Goal: Task Accomplishment & Management: Manage account settings

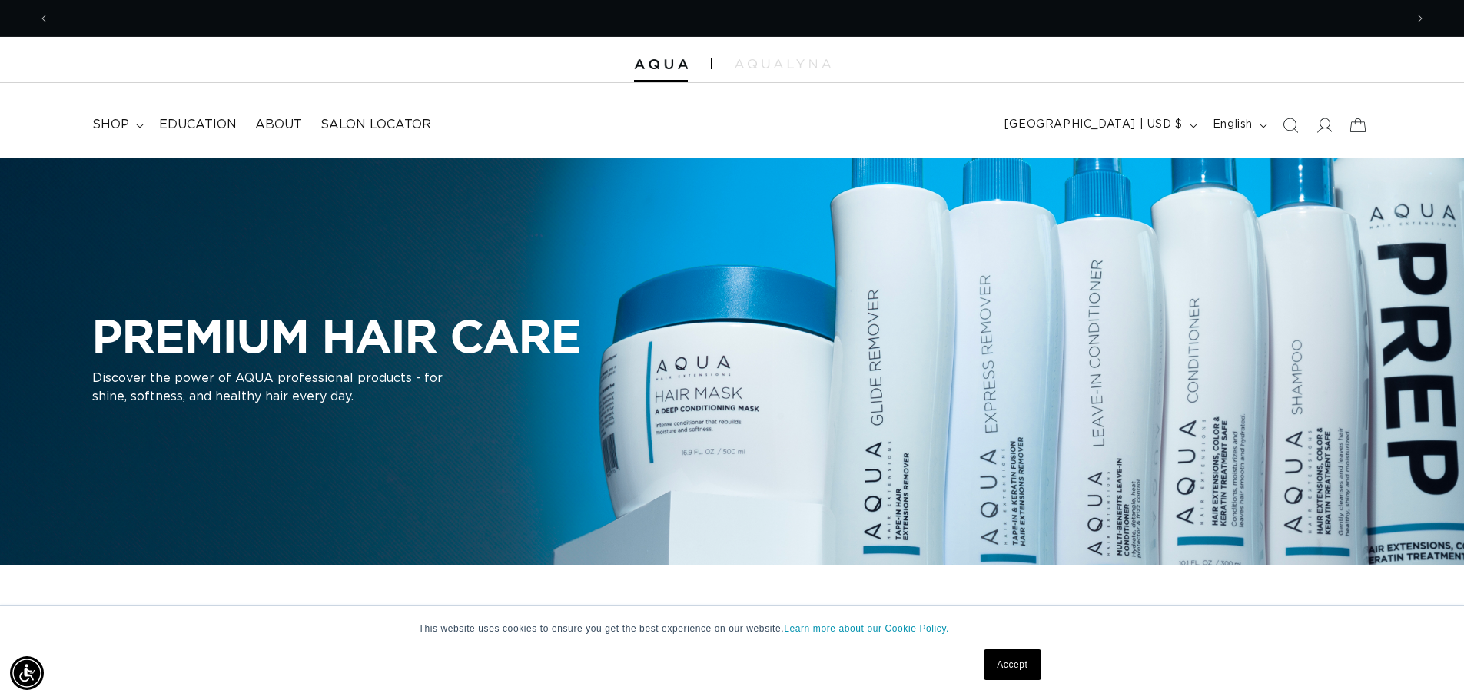
scroll to position [0, 1355]
click at [111, 118] on span "shop" at bounding box center [110, 125] width 37 height 16
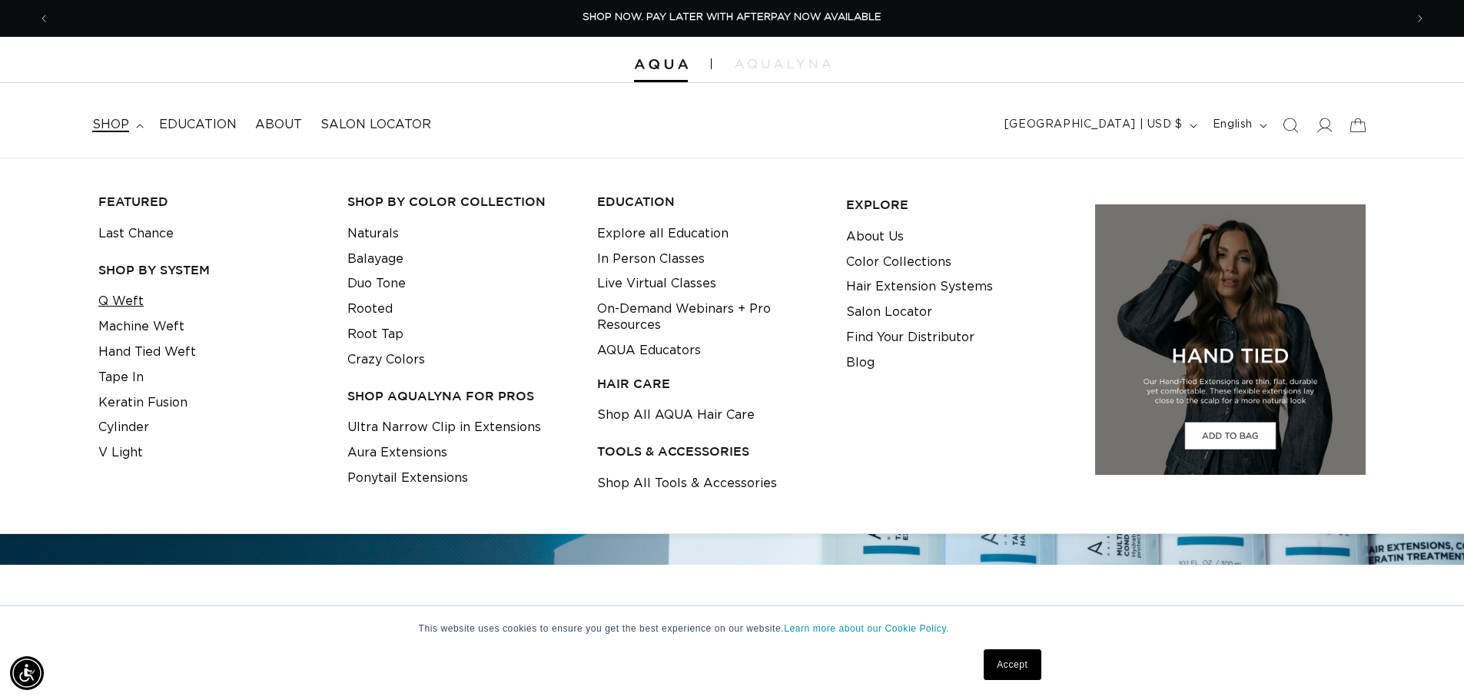
click at [125, 295] on link "Q Weft" at bounding box center [120, 301] width 45 height 25
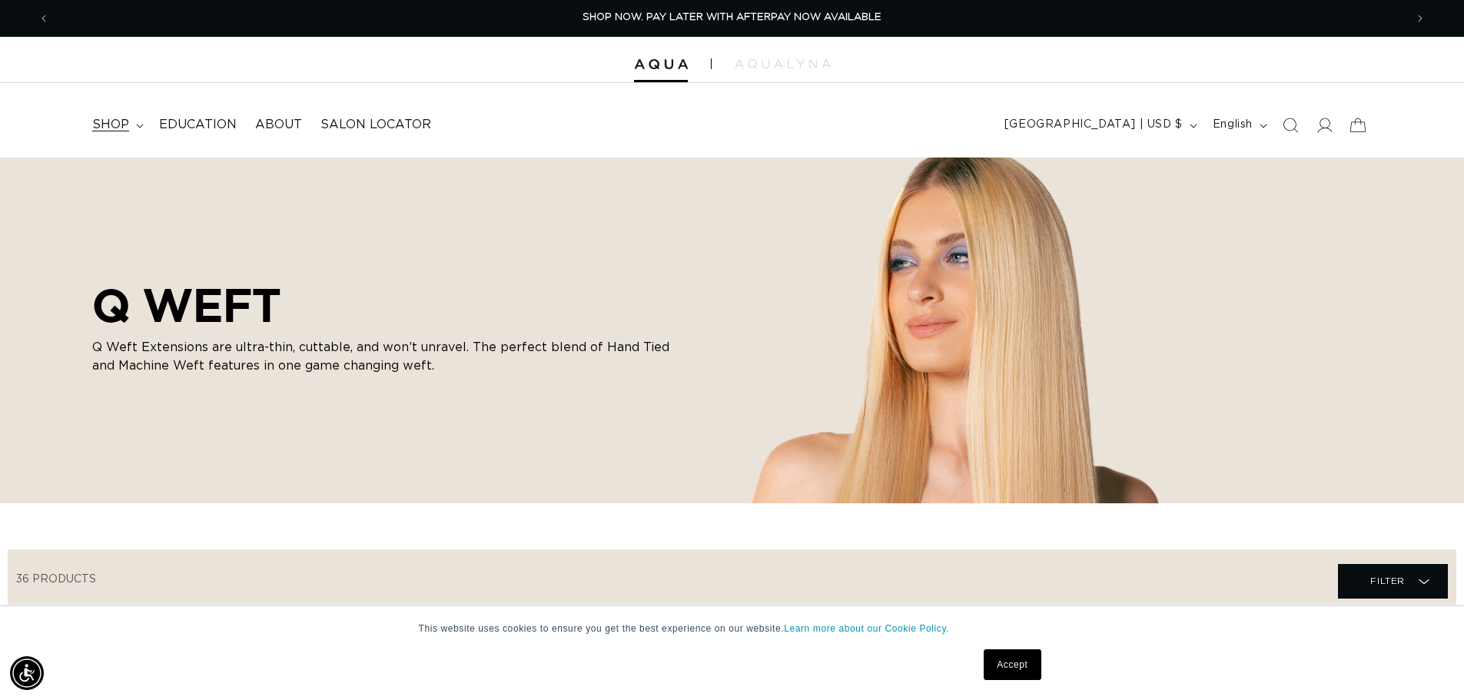
click at [129, 125] on summary "shop" at bounding box center [116, 125] width 67 height 35
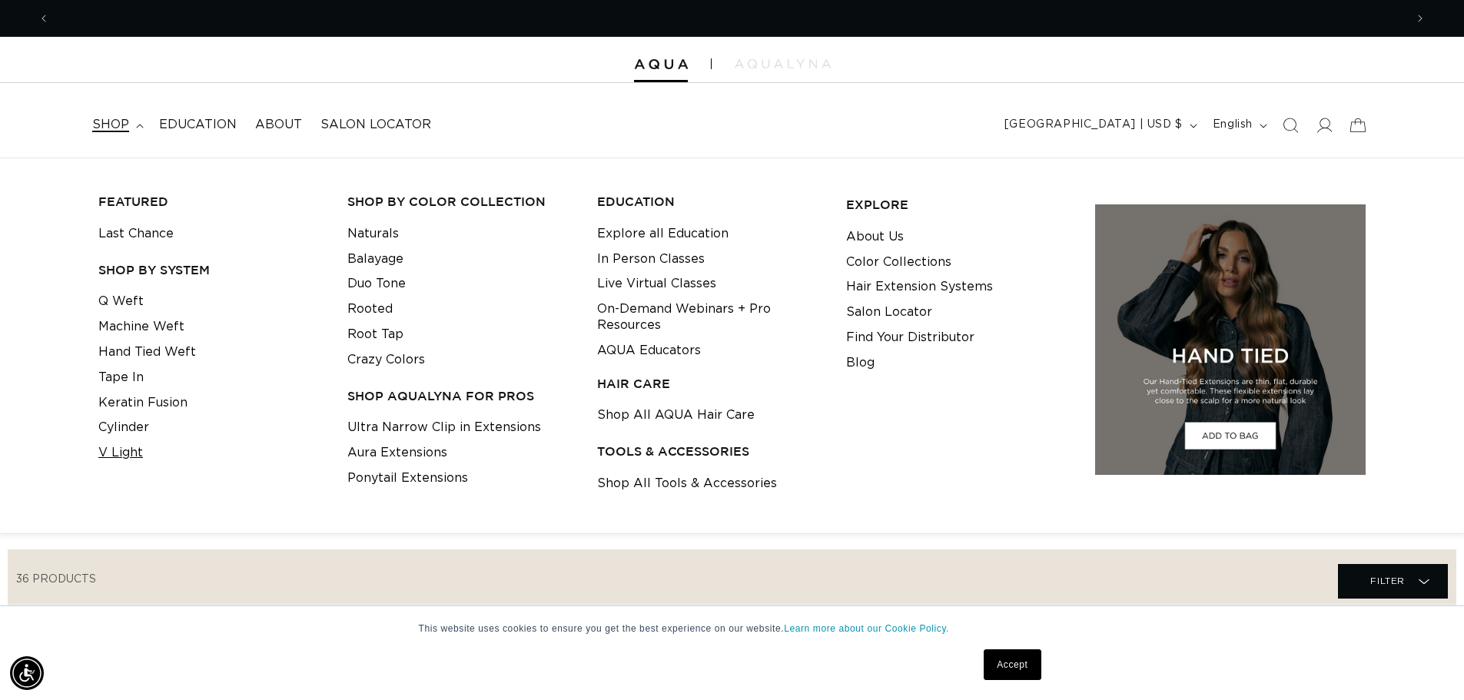
scroll to position [0, 1355]
click at [114, 460] on link "V Light" at bounding box center [120, 452] width 45 height 25
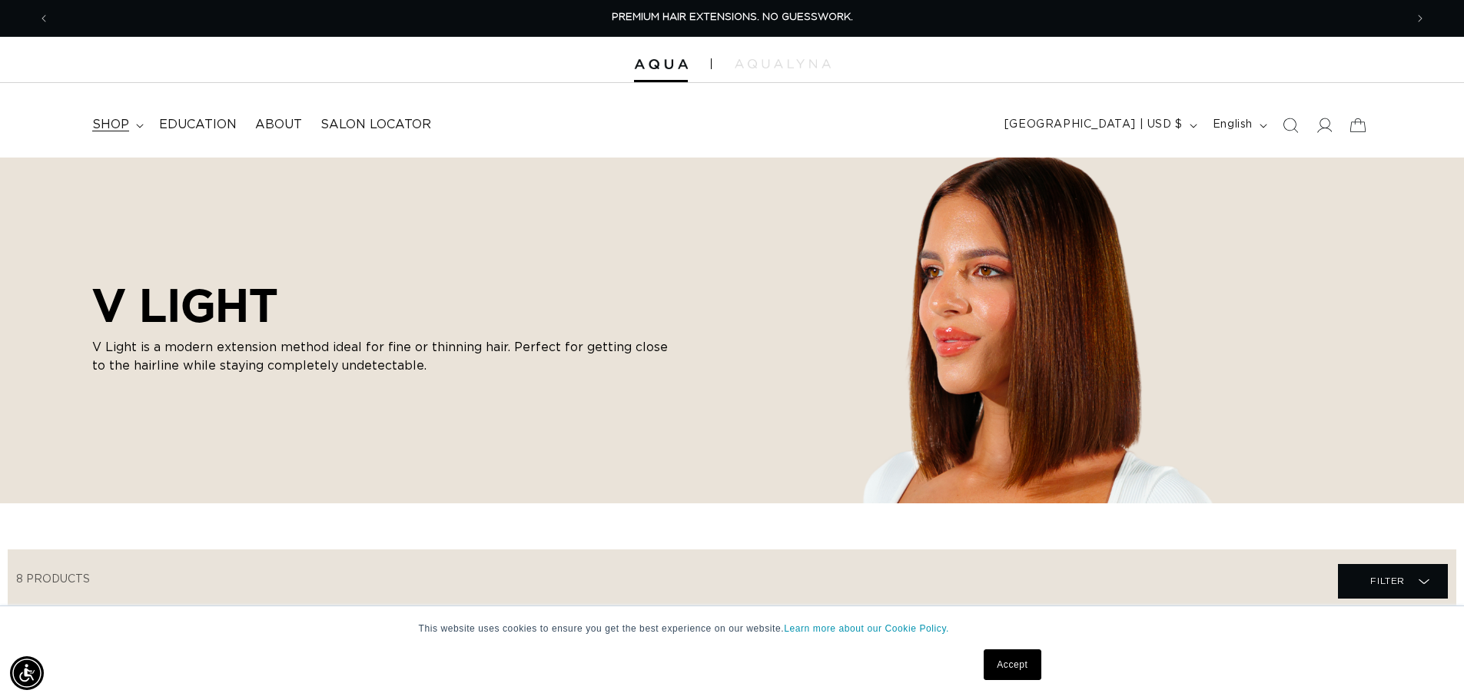
click at [117, 114] on summary "shop" at bounding box center [116, 125] width 67 height 35
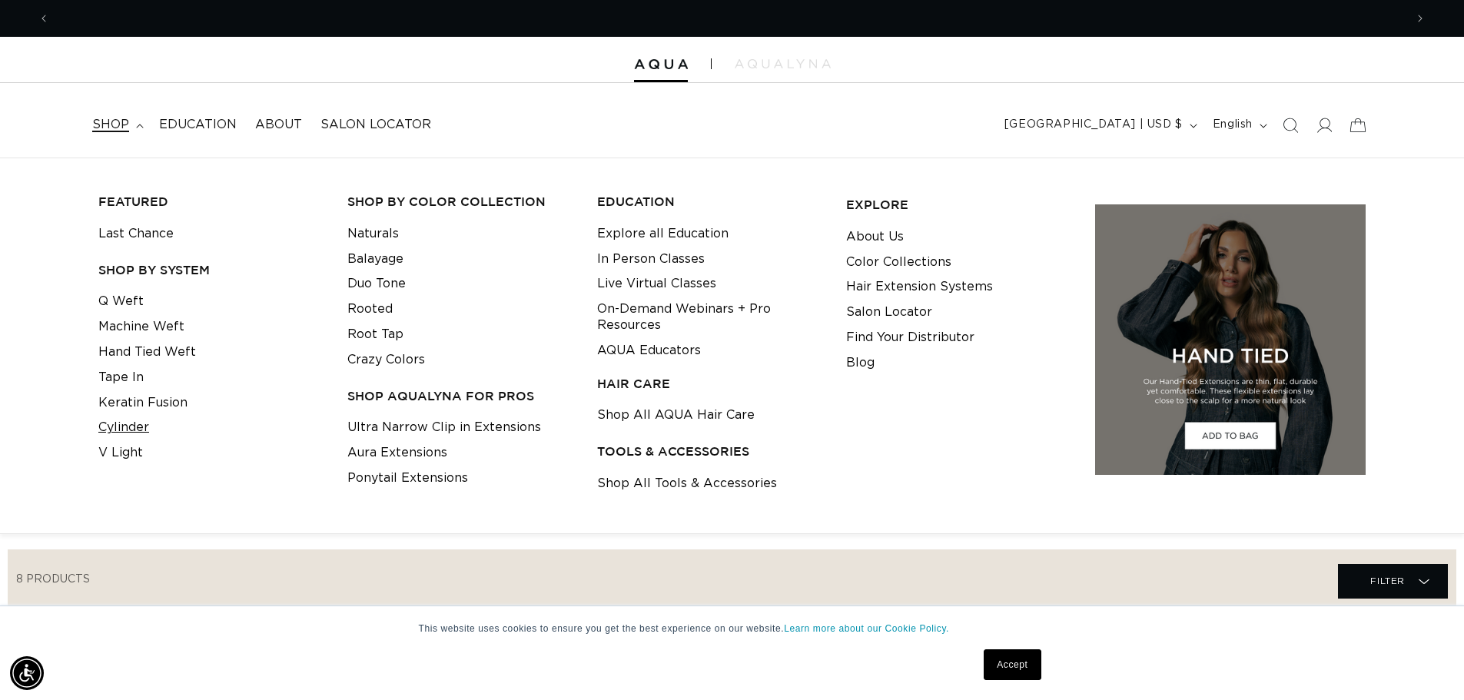
scroll to position [0, 1355]
click at [115, 421] on link "Cylinder" at bounding box center [123, 427] width 51 height 25
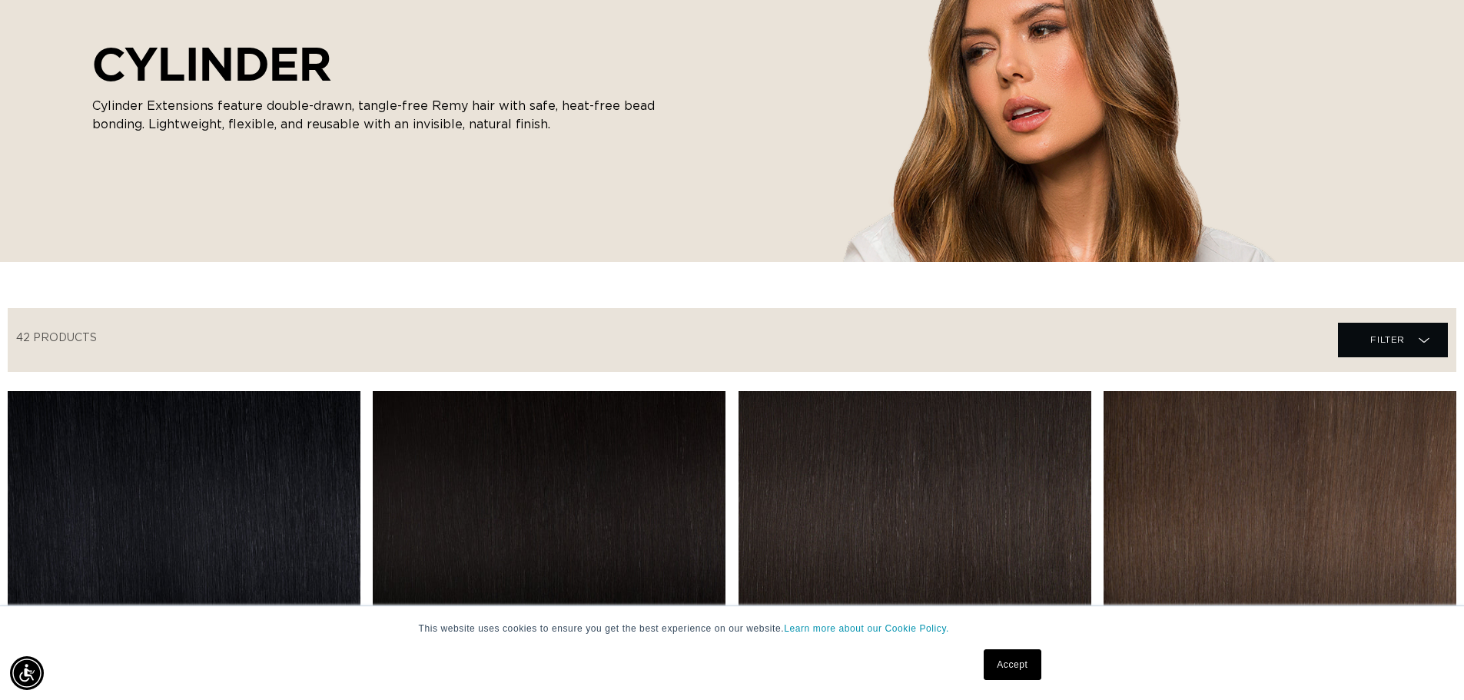
scroll to position [77, 0]
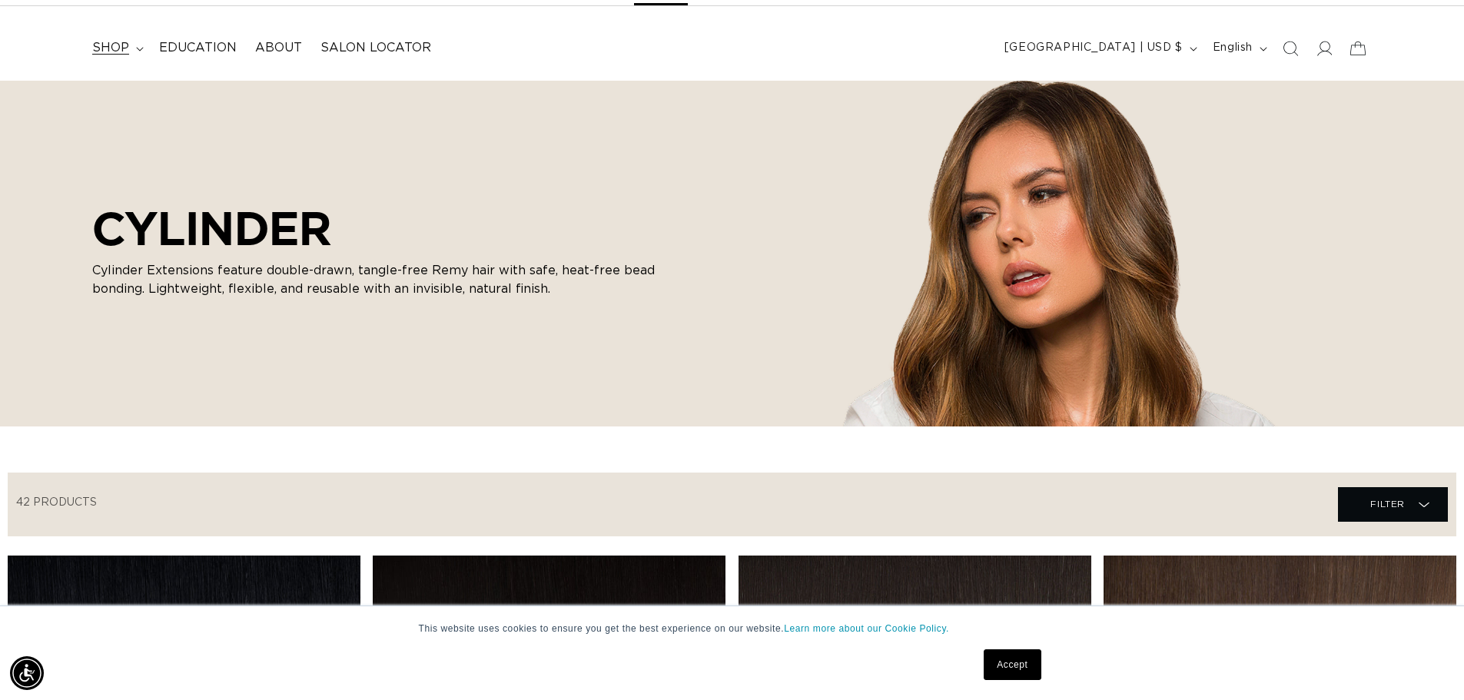
click at [123, 38] on summary "shop" at bounding box center [116, 48] width 67 height 35
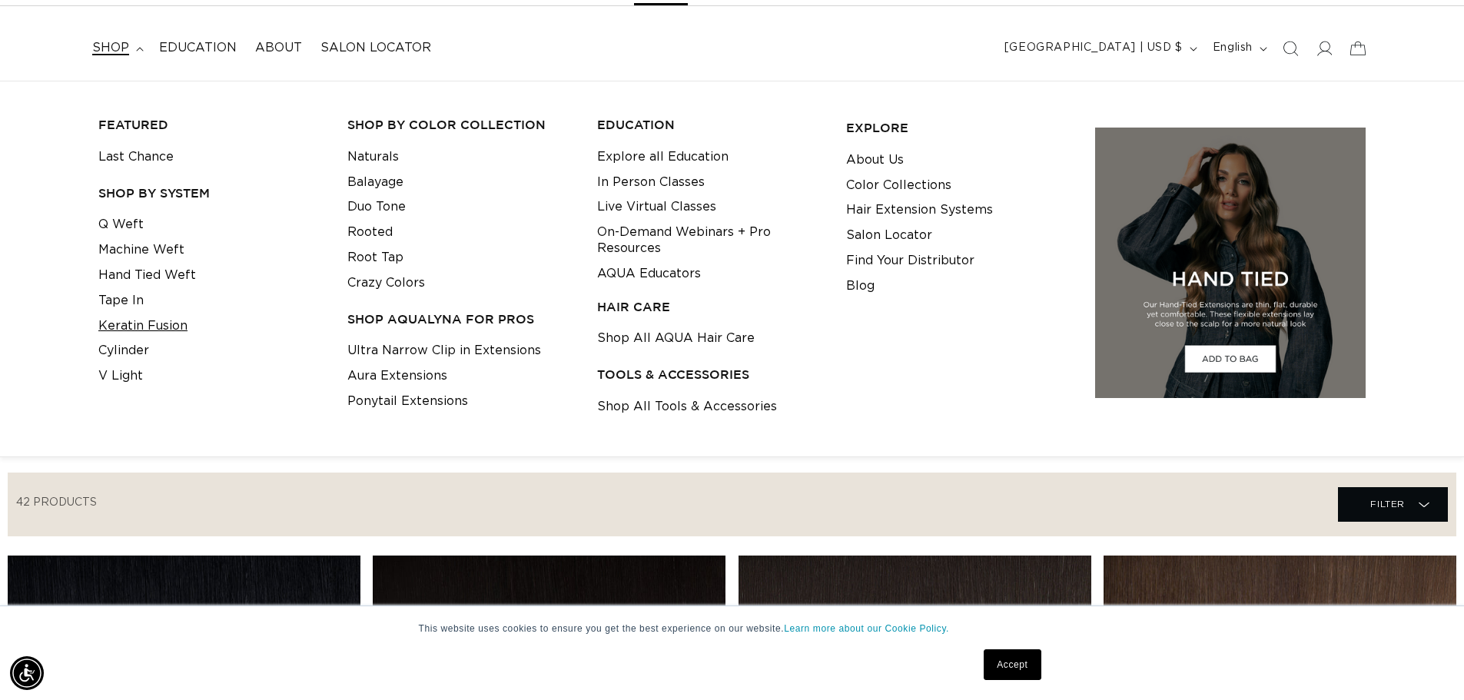
scroll to position [0, 1355]
click at [125, 212] on link "Q Weft" at bounding box center [120, 224] width 45 height 25
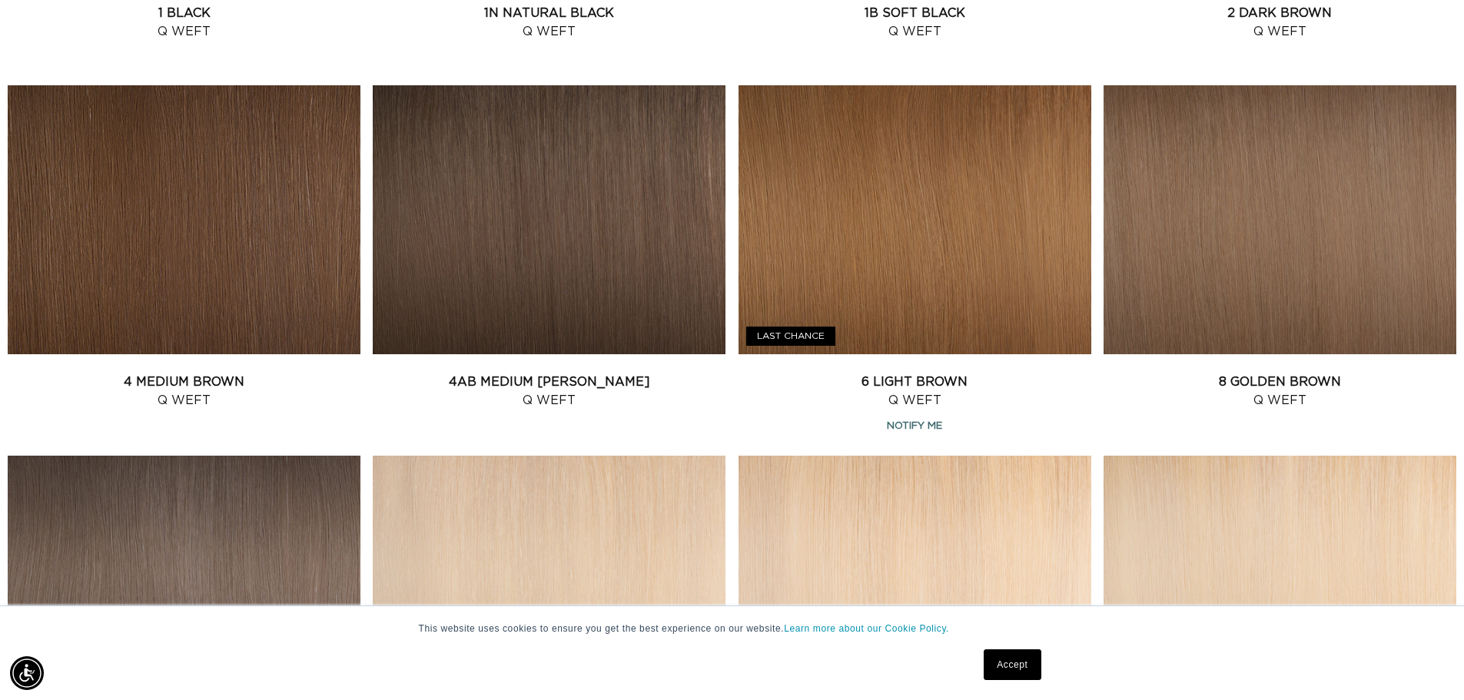
scroll to position [1153, 0]
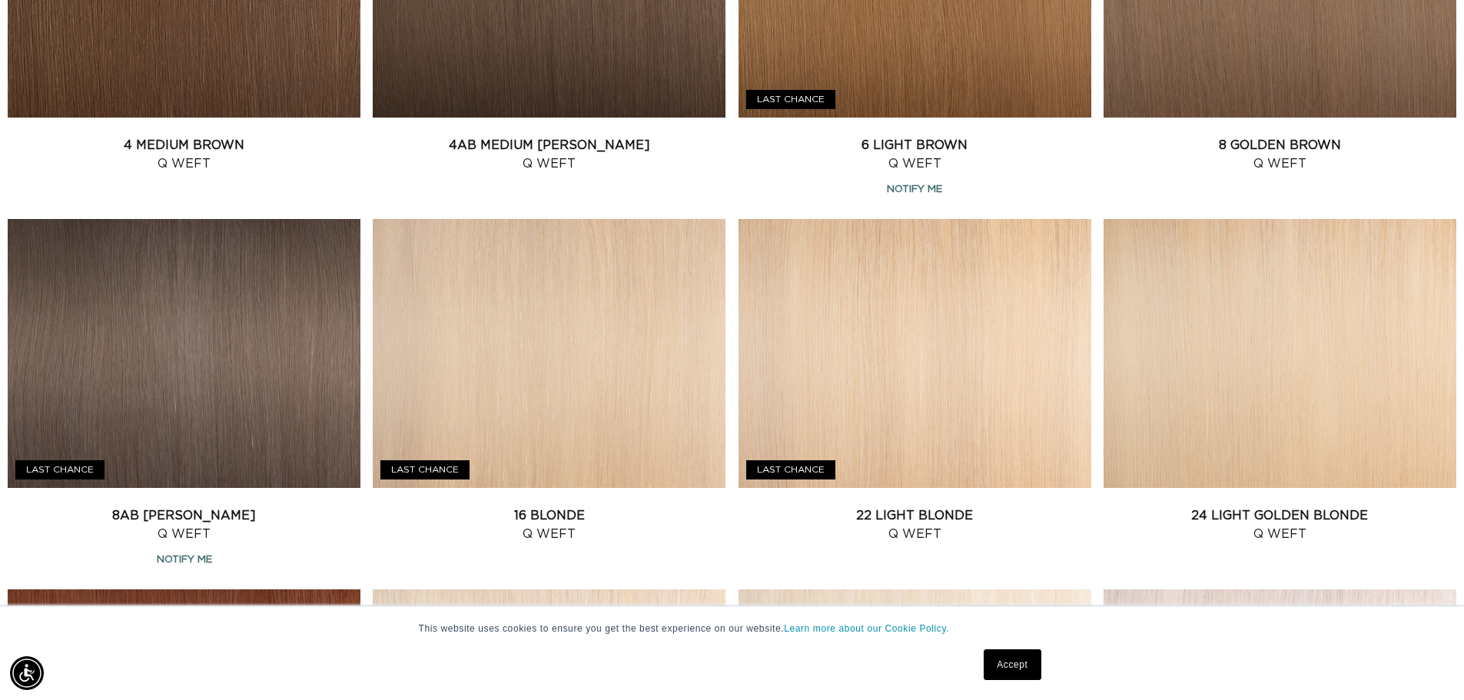
click at [1013, 673] on link "Accept" at bounding box center [1012, 665] width 57 height 31
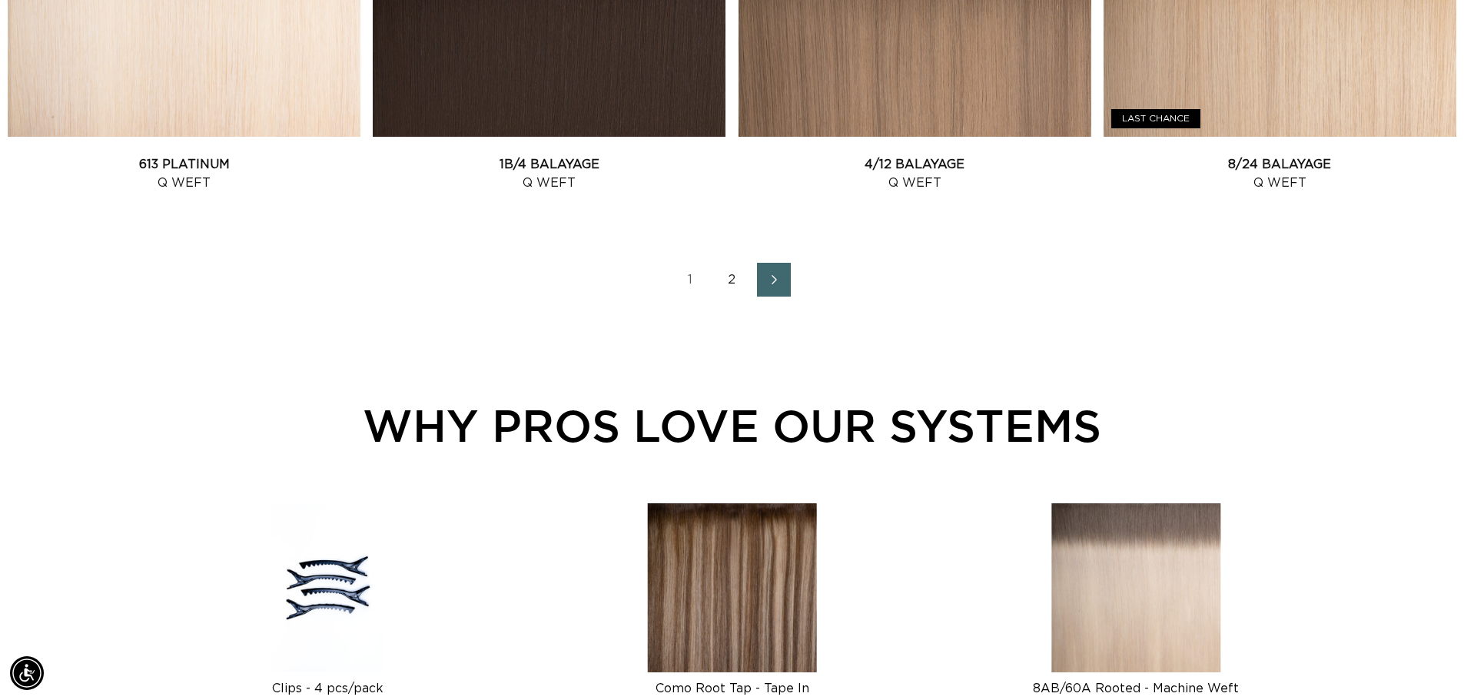
scroll to position [2229, 0]
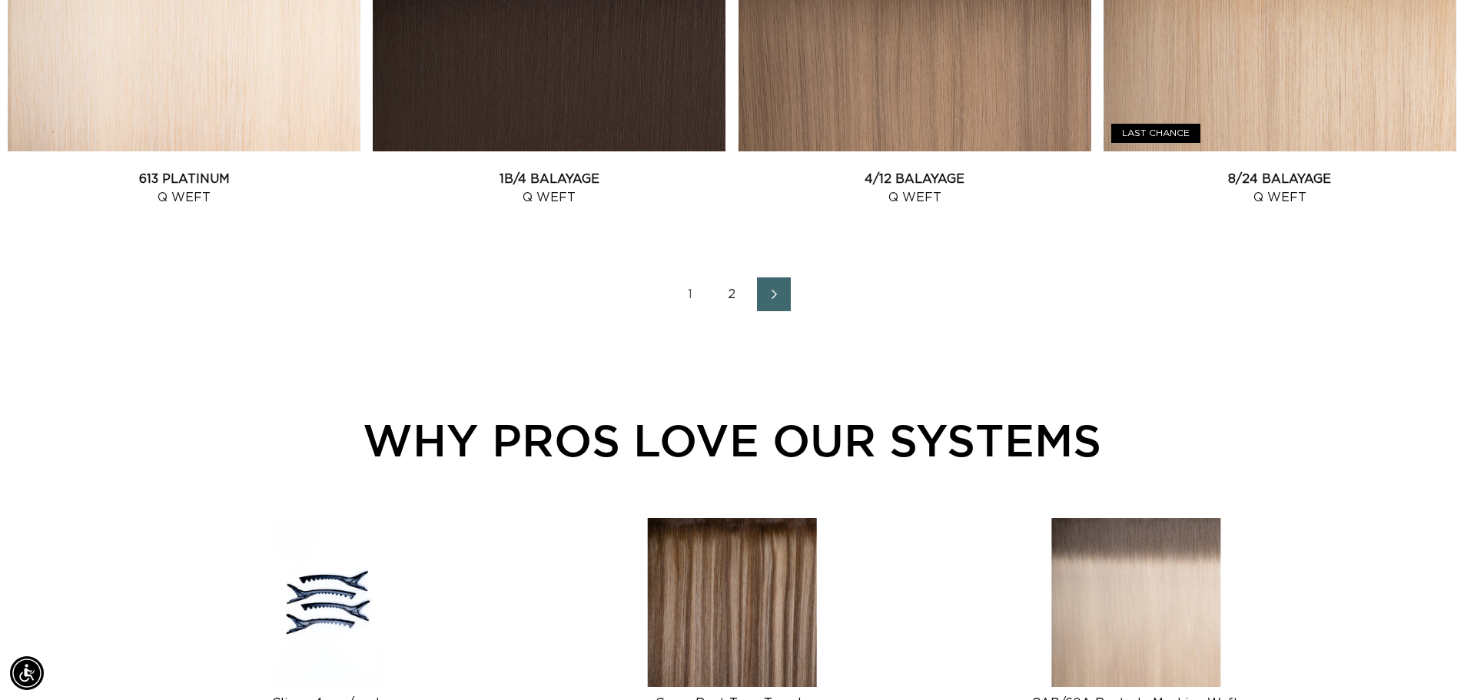
click at [733, 299] on link "2" at bounding box center [733, 295] width 34 height 34
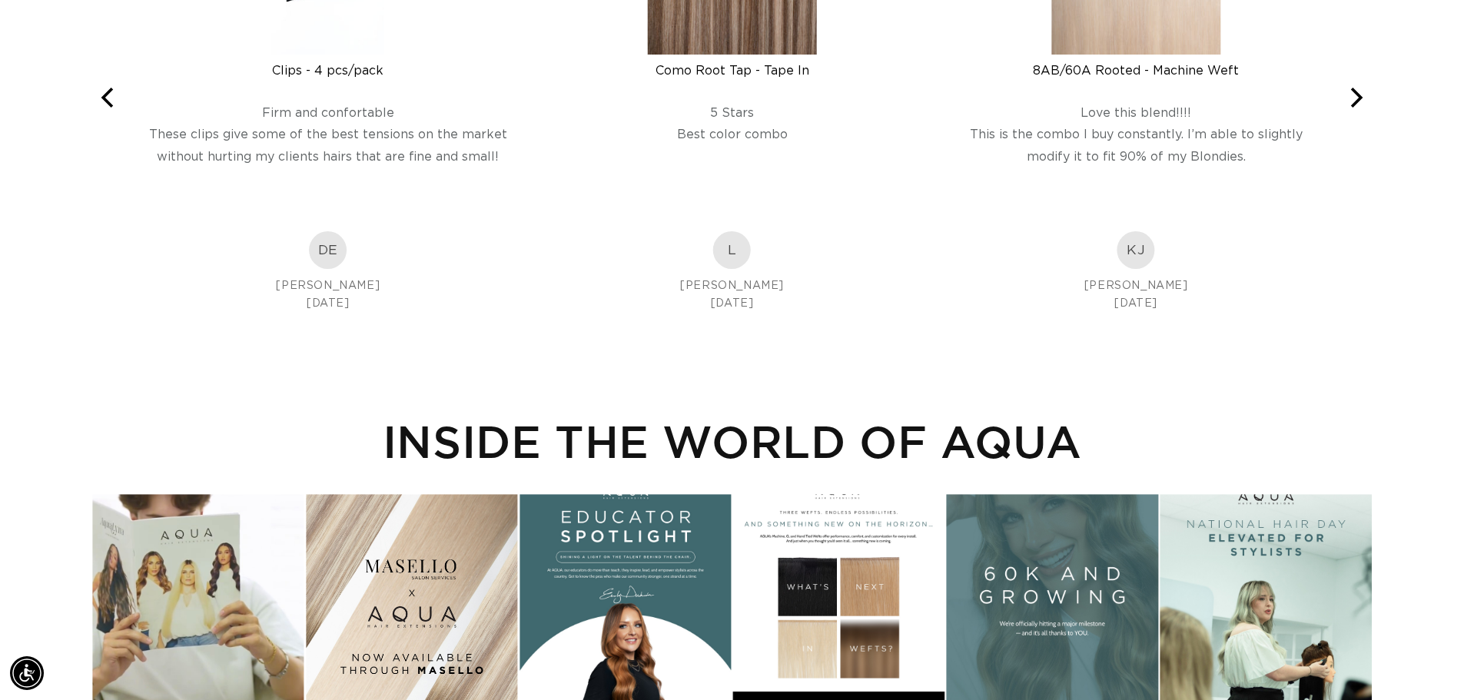
scroll to position [2306, 0]
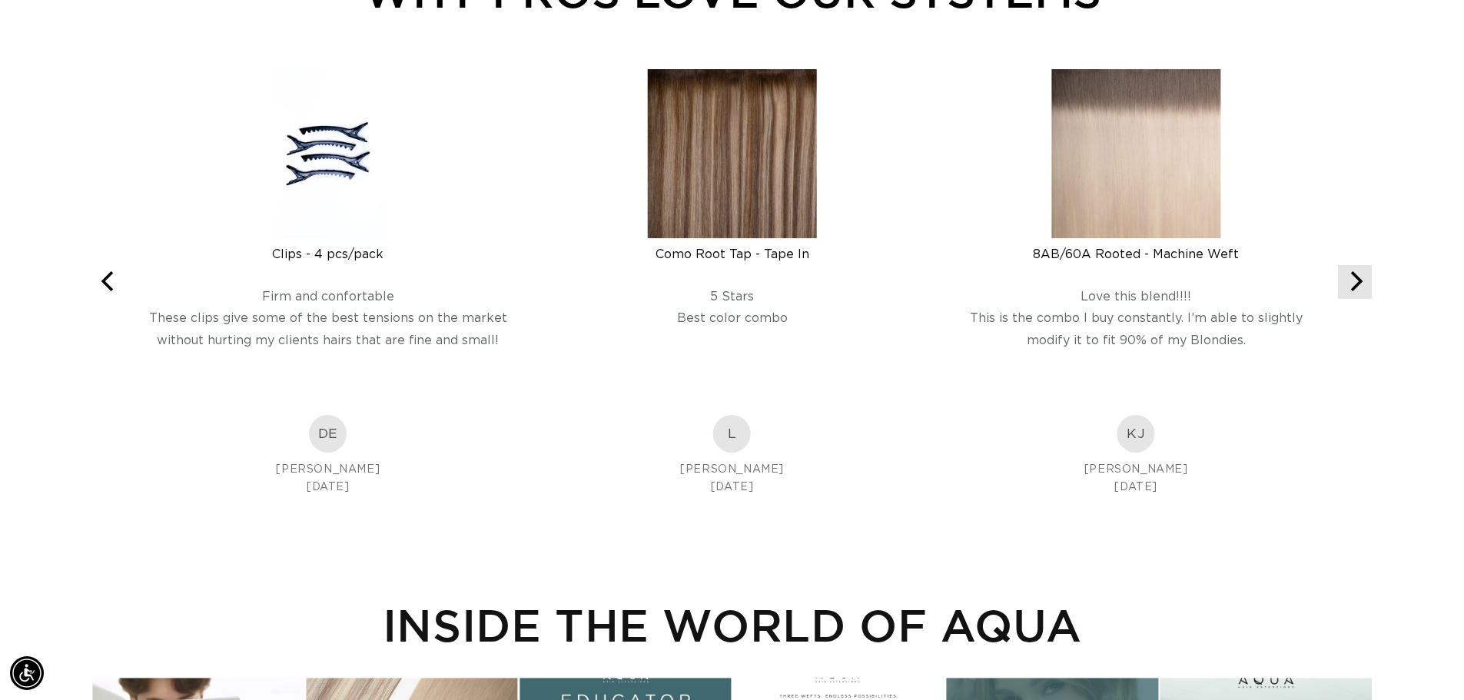
click at [1358, 289] on icon "Next" at bounding box center [1355, 281] width 20 height 20
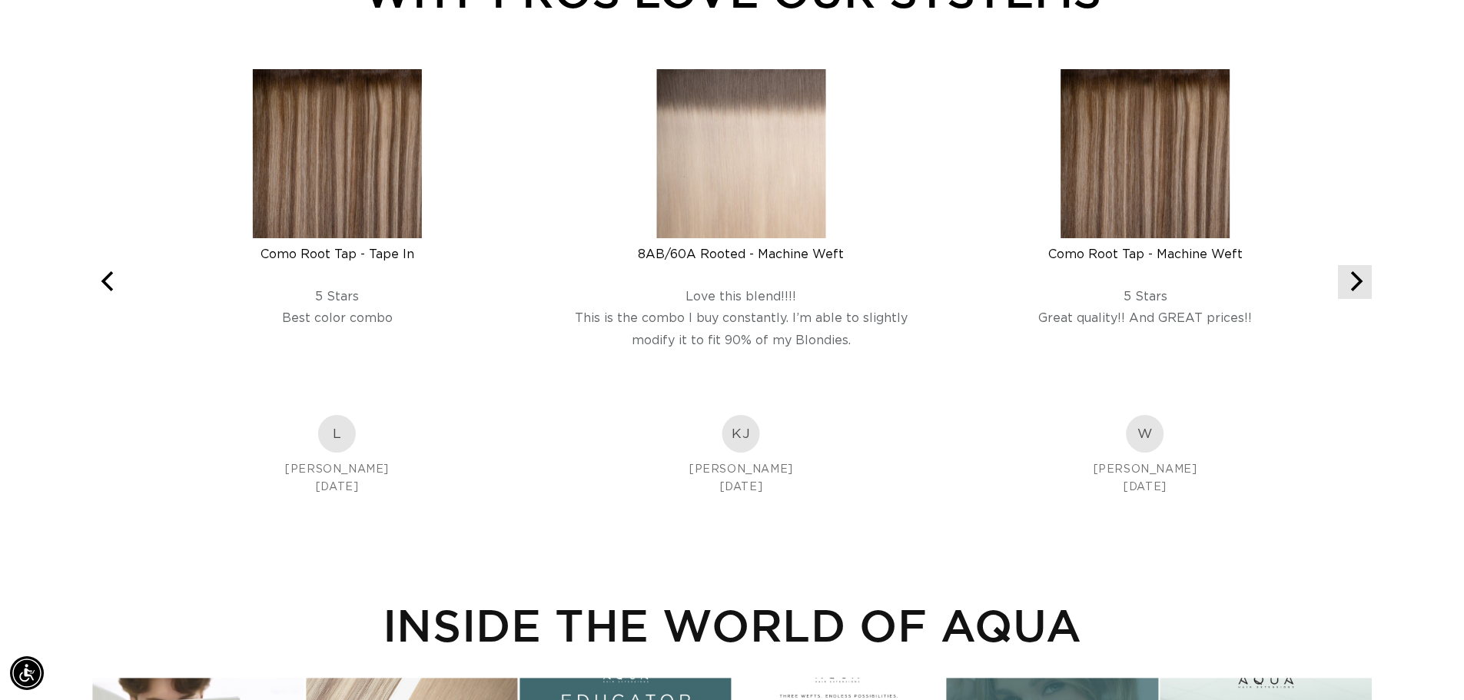
click at [1358, 289] on icon "Next" at bounding box center [1355, 281] width 20 height 20
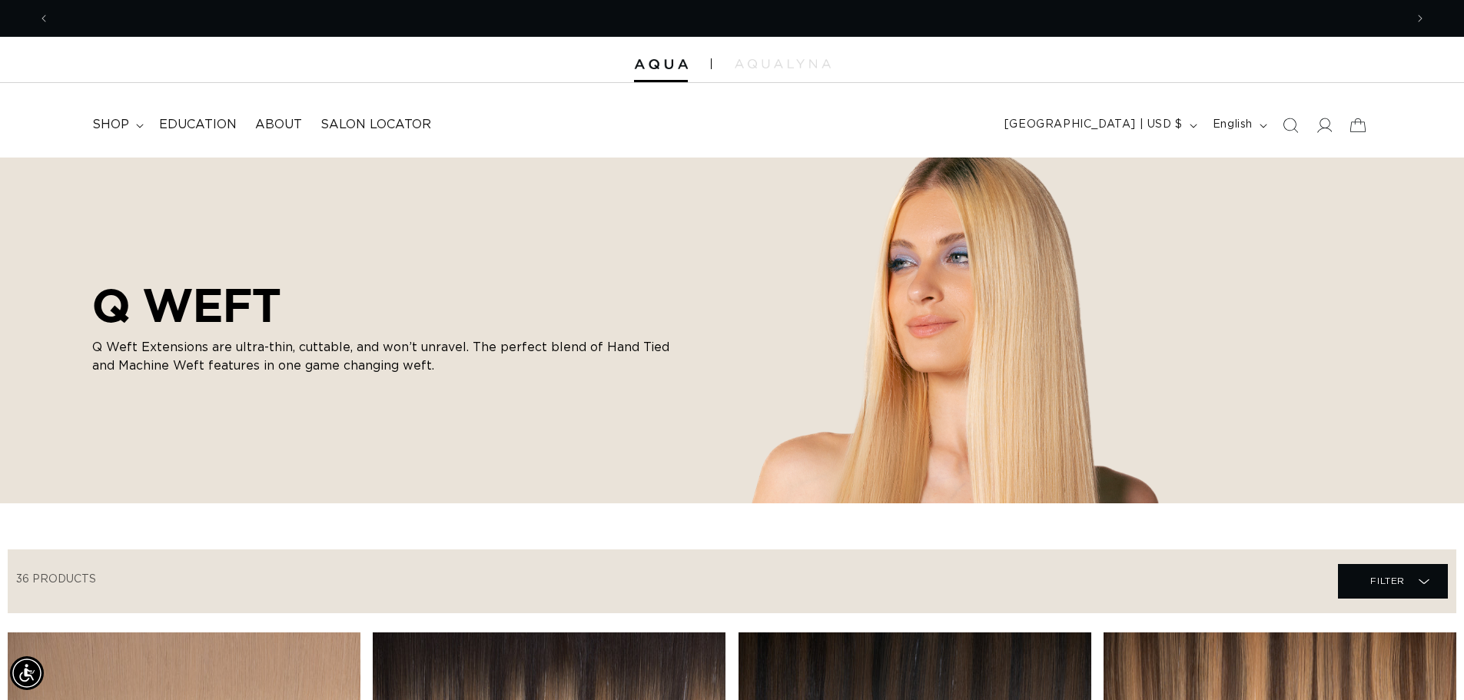
scroll to position [0, 1355]
click at [131, 126] on summary "shop" at bounding box center [116, 125] width 67 height 35
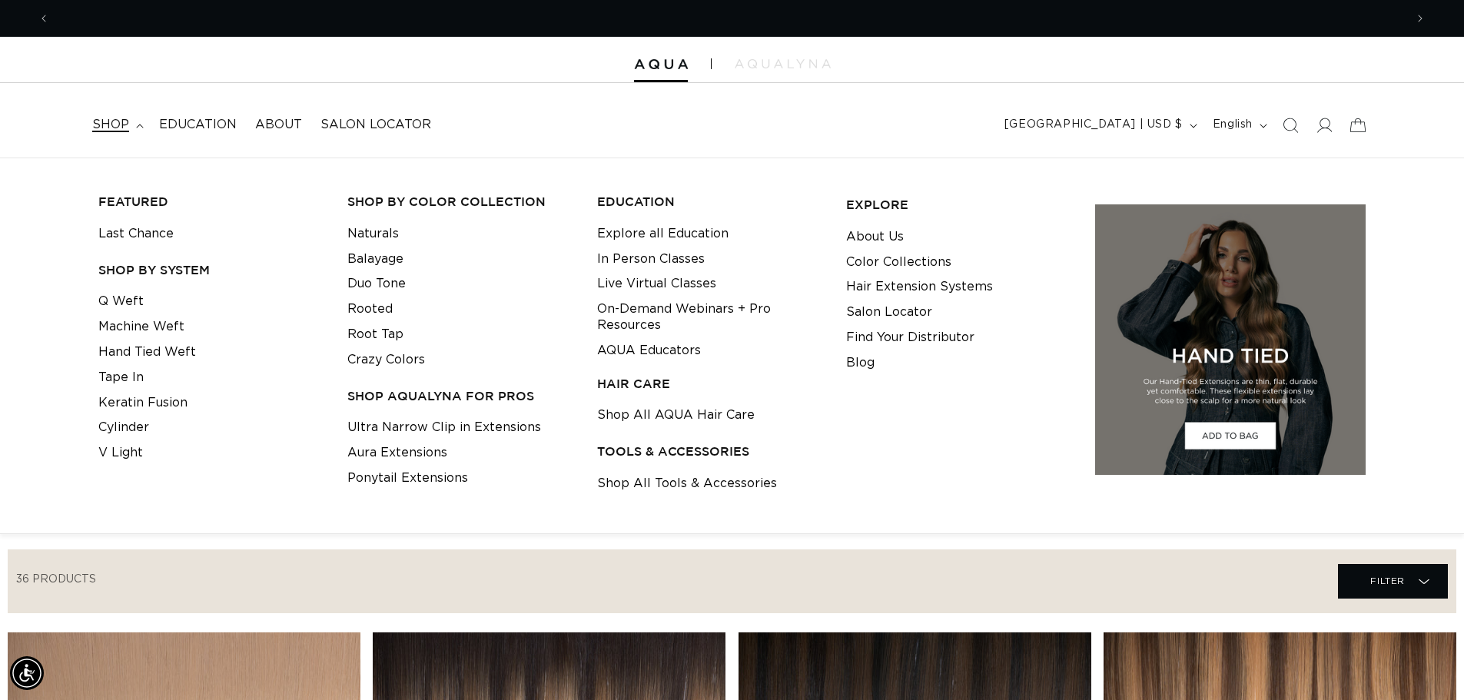
scroll to position [0, 0]
click at [899, 275] on link "Hair Extension Systems" at bounding box center [919, 286] width 147 height 25
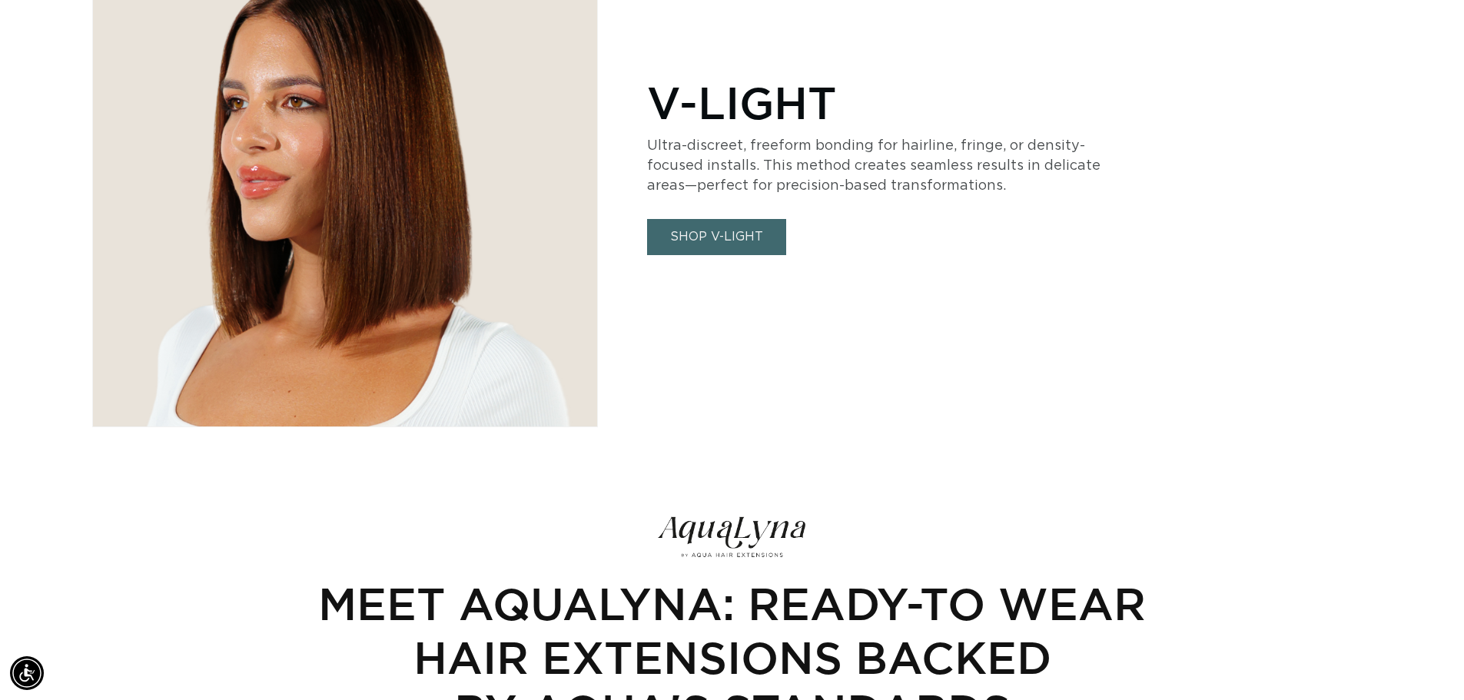
scroll to position [0, 2711]
drag, startPoint x: 1464, startPoint y: 410, endPoint x: 1475, endPoint y: 228, distance: 182.6
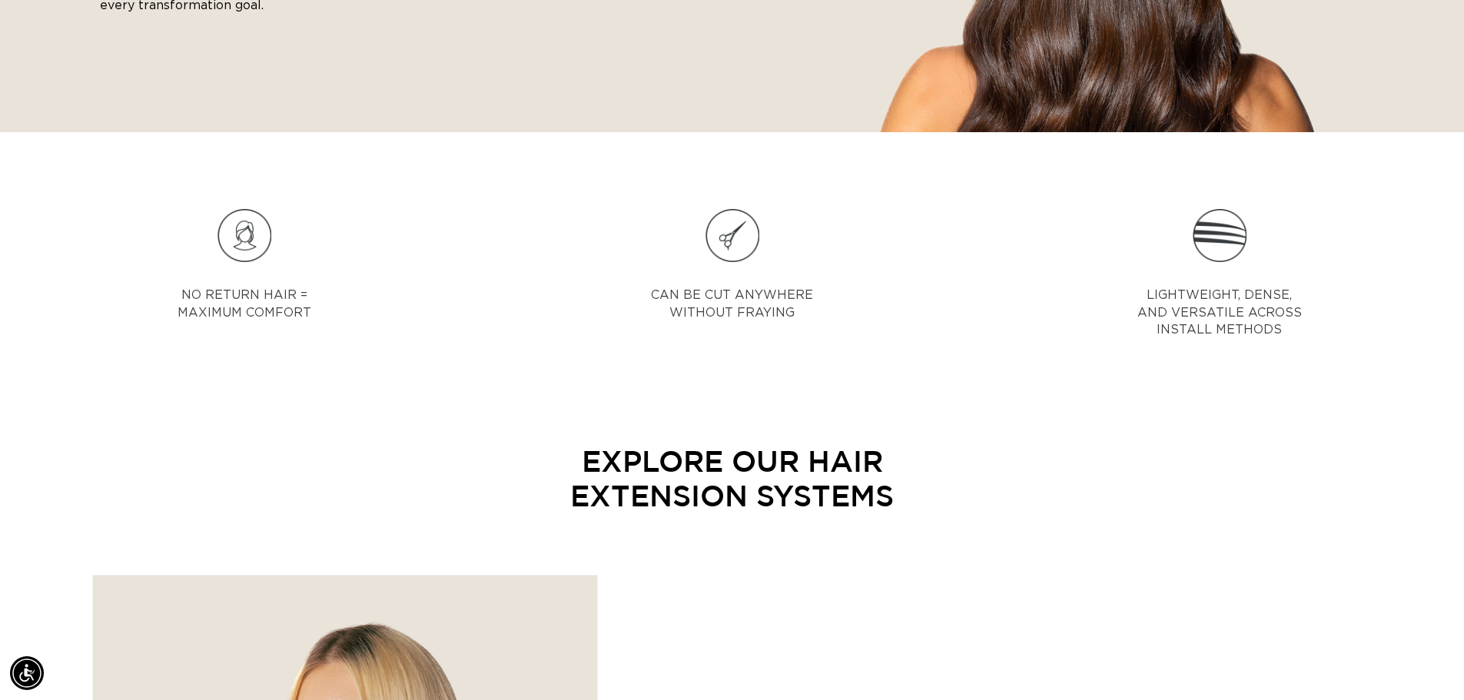
scroll to position [0, 0]
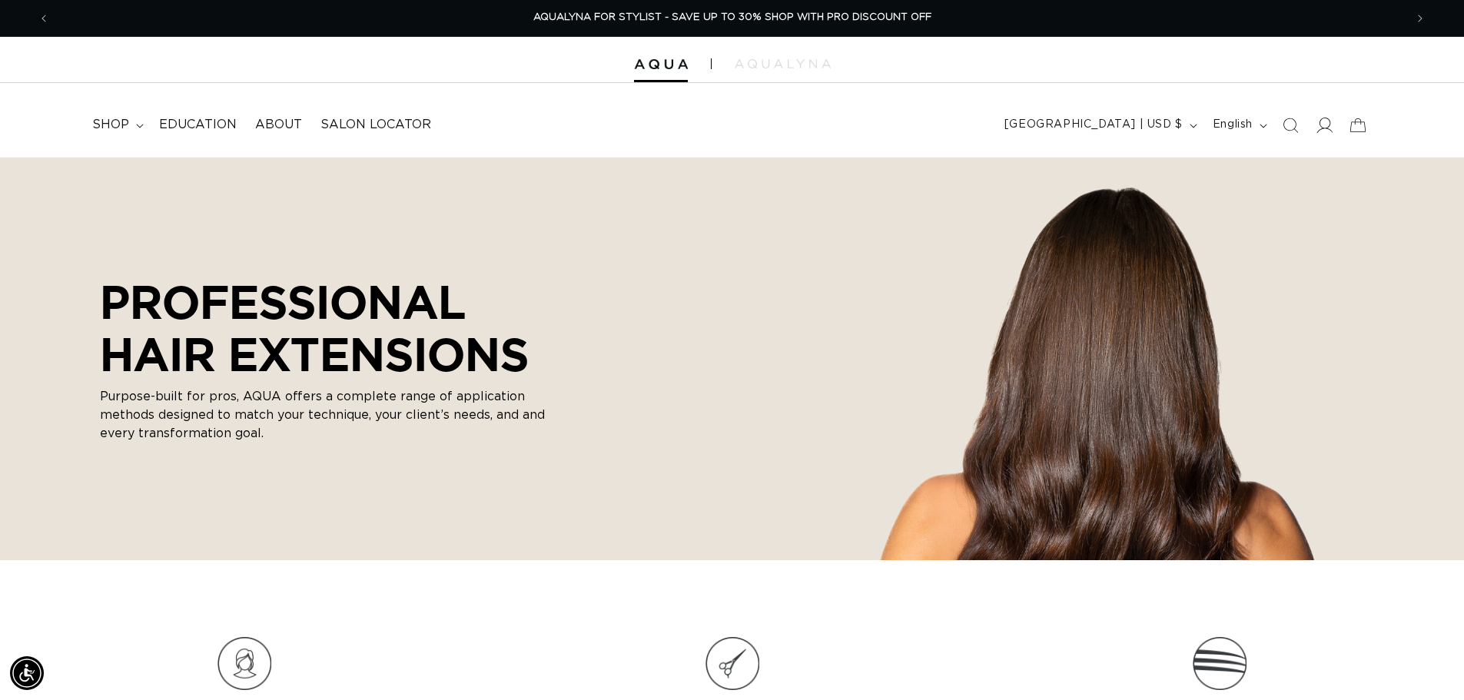
click at [1325, 127] on icon at bounding box center [1324, 125] width 16 height 16
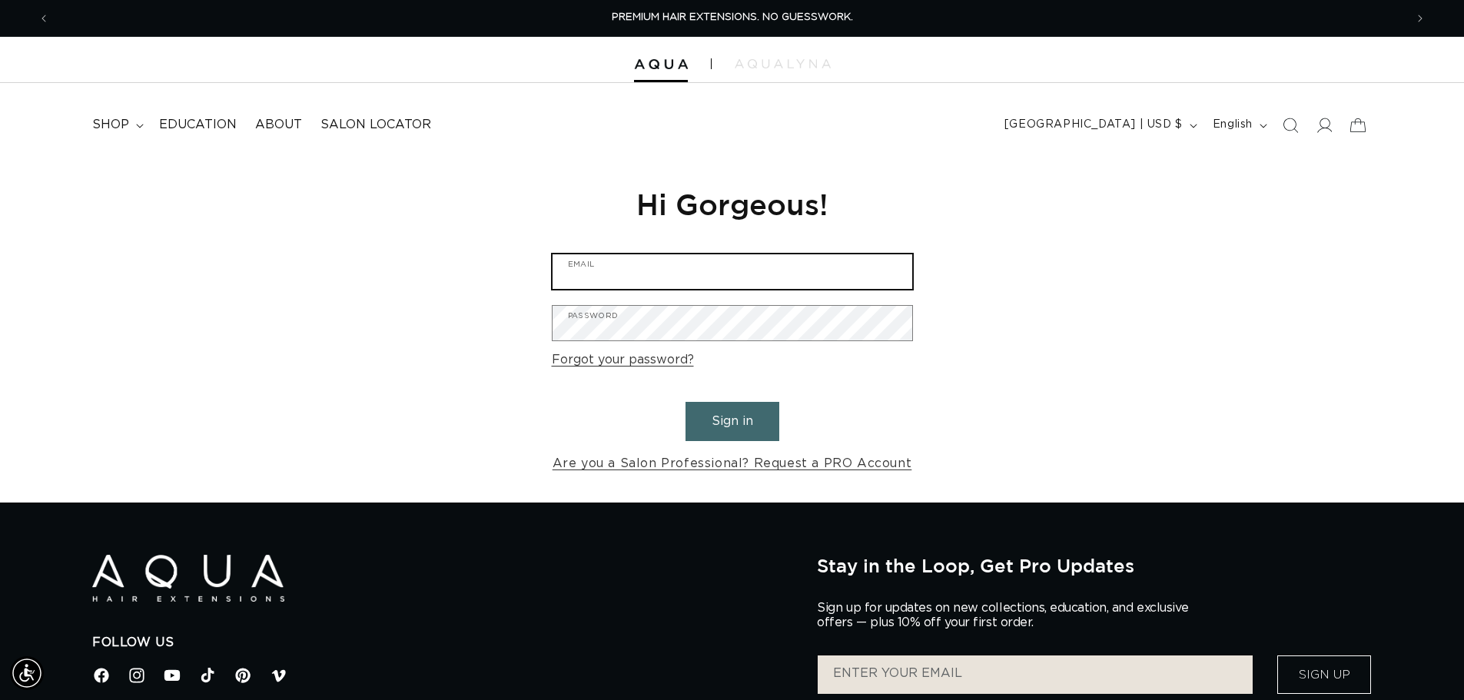
click at [635, 269] on input "Email" at bounding box center [733, 271] width 360 height 35
type input "j"
type input "anyim711@gmail.com"
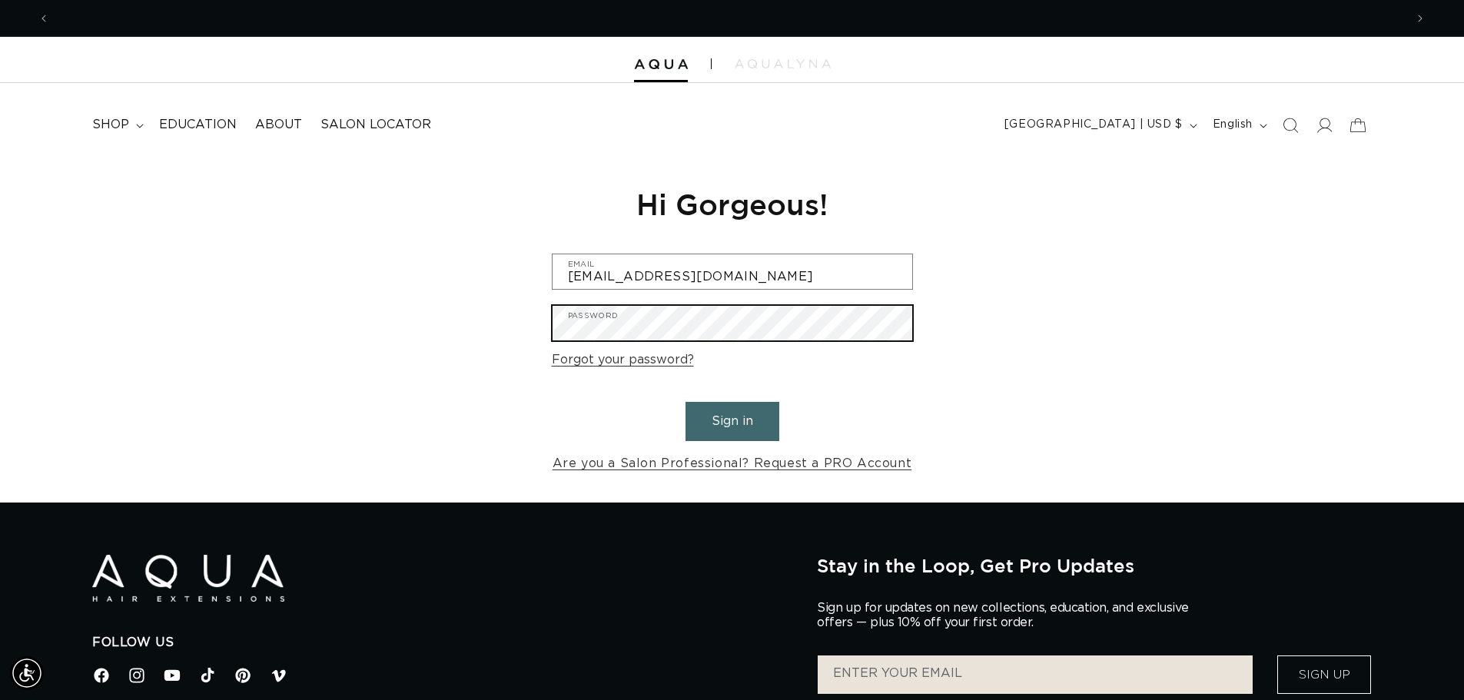
scroll to position [0, 0]
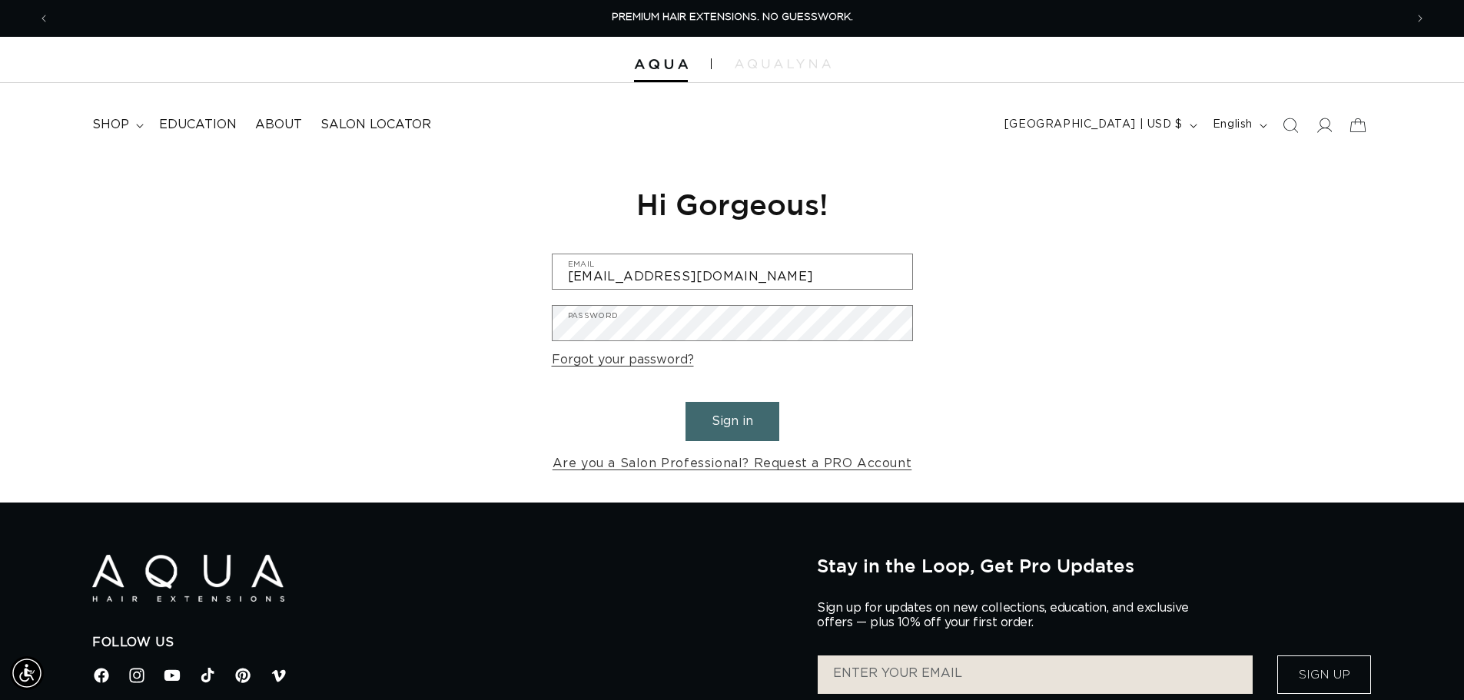
click at [763, 447] on form "anyim711@gmail.com Email Password Forgot your password? Sign in Are you a Salon…" at bounding box center [732, 364] width 361 height 221
click at [753, 423] on button "Sign in" at bounding box center [733, 421] width 94 height 39
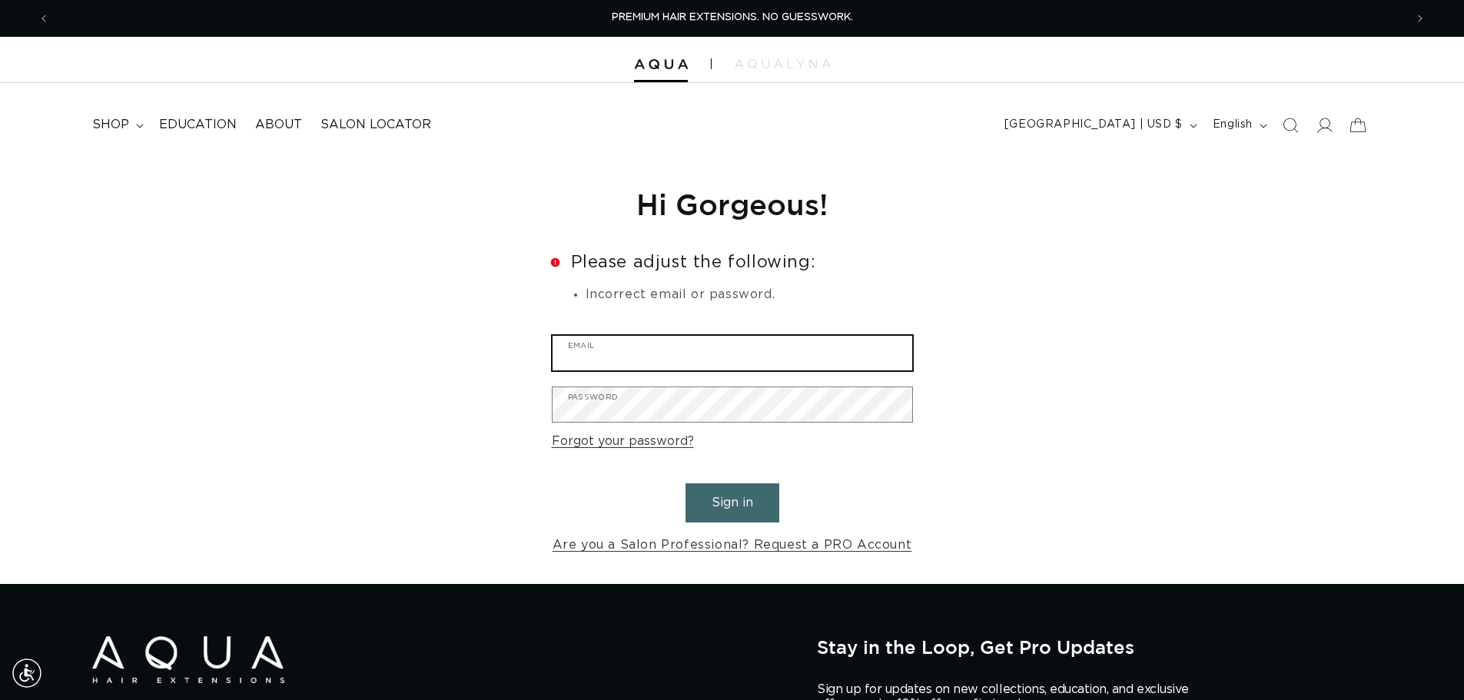
click at [667, 350] on input "Email" at bounding box center [733, 353] width 360 height 35
type input "[EMAIL_ADDRESS][DOMAIN_NAME]"
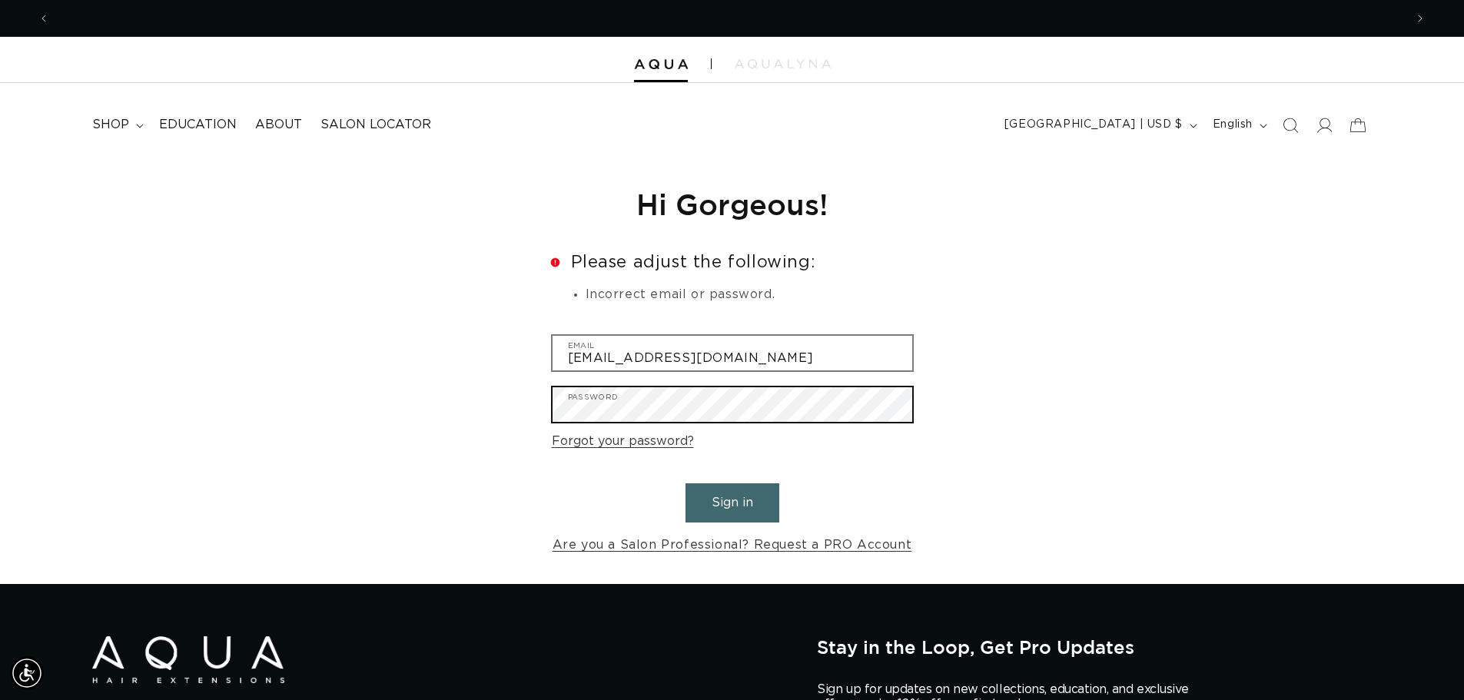
scroll to position [0, 0]
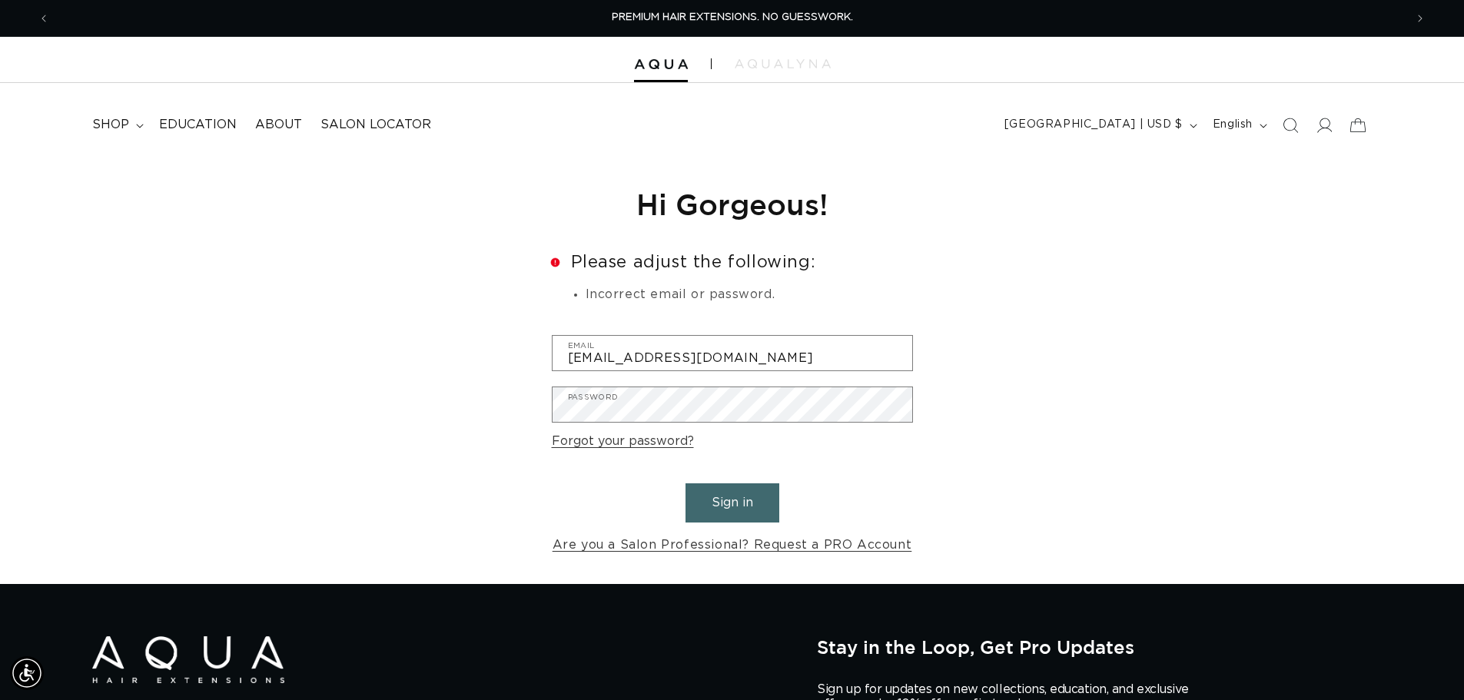
click at [746, 507] on button "Sign in" at bounding box center [733, 503] width 94 height 39
click at [650, 346] on input "Email" at bounding box center [733, 353] width 360 height 35
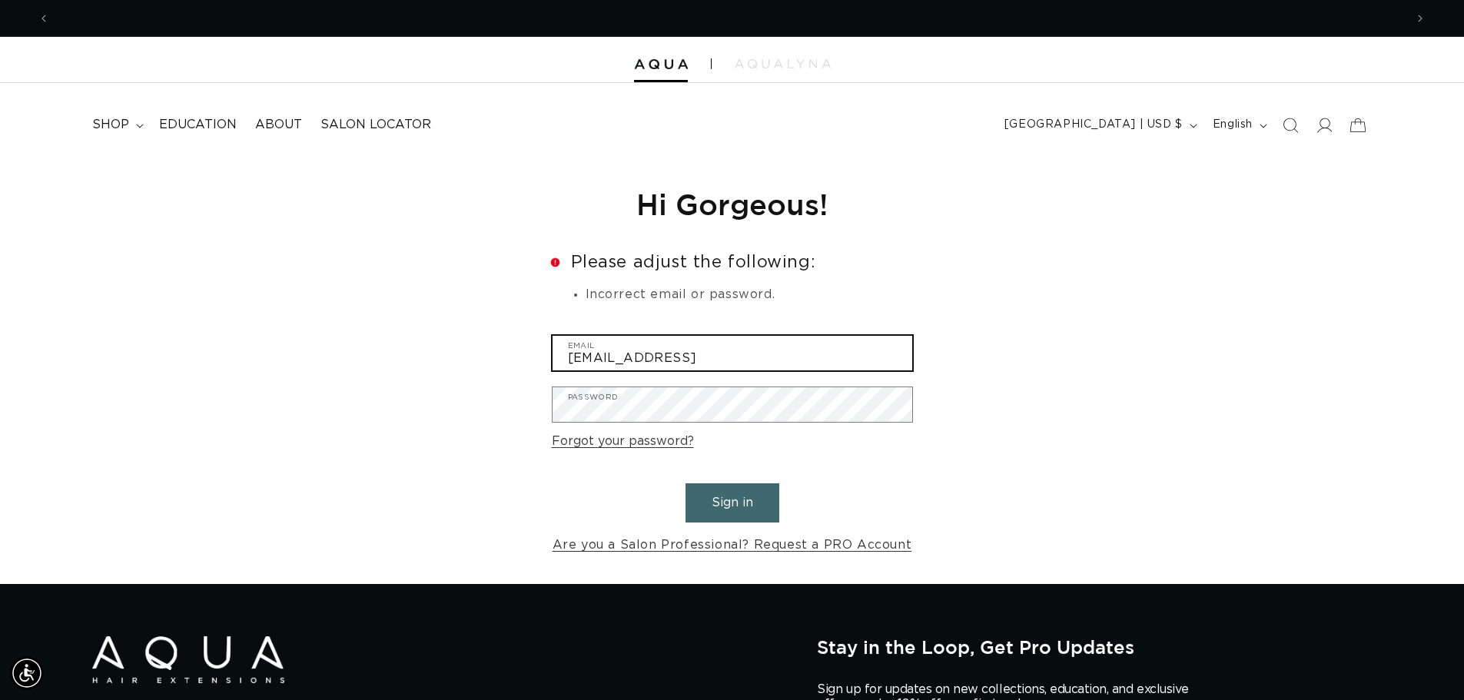
scroll to position [0, 2711]
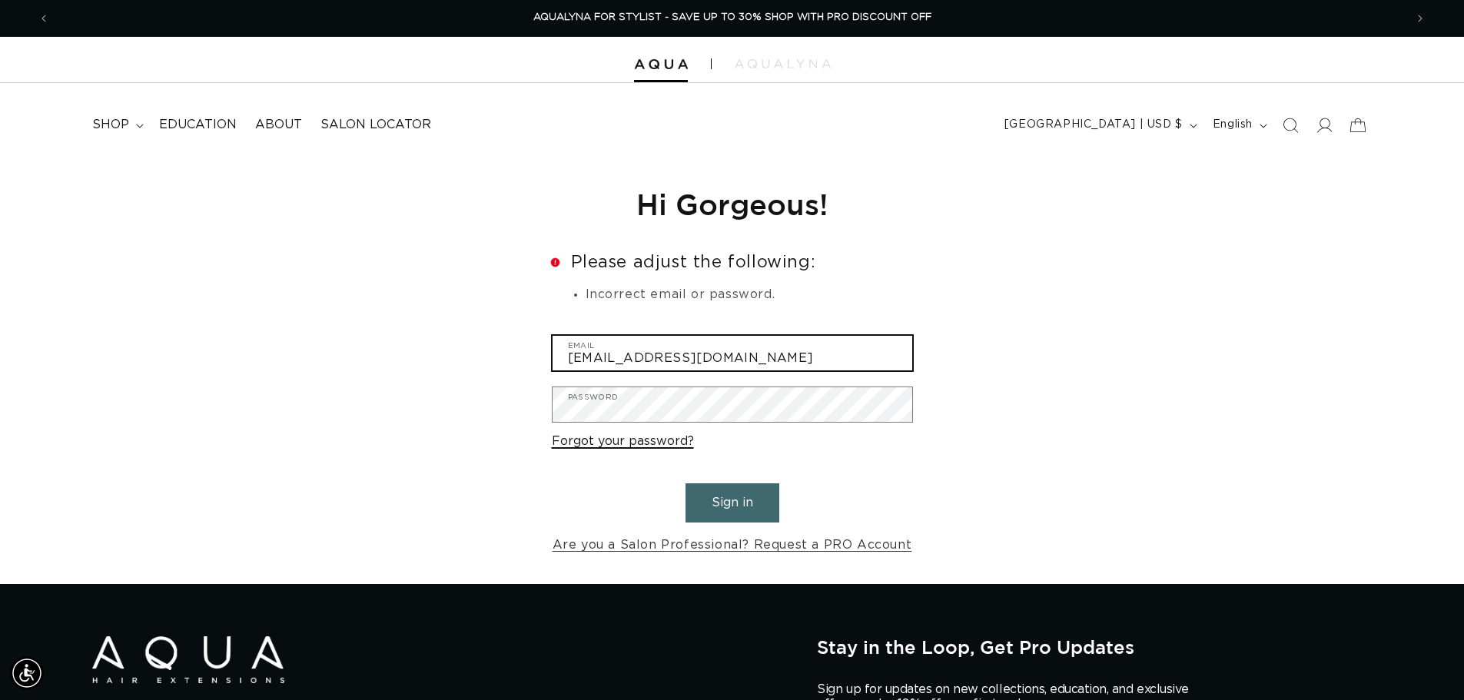
type input "jmorel1217@gmail.com"
click at [613, 444] on link "Forgot your password?" at bounding box center [623, 442] width 142 height 22
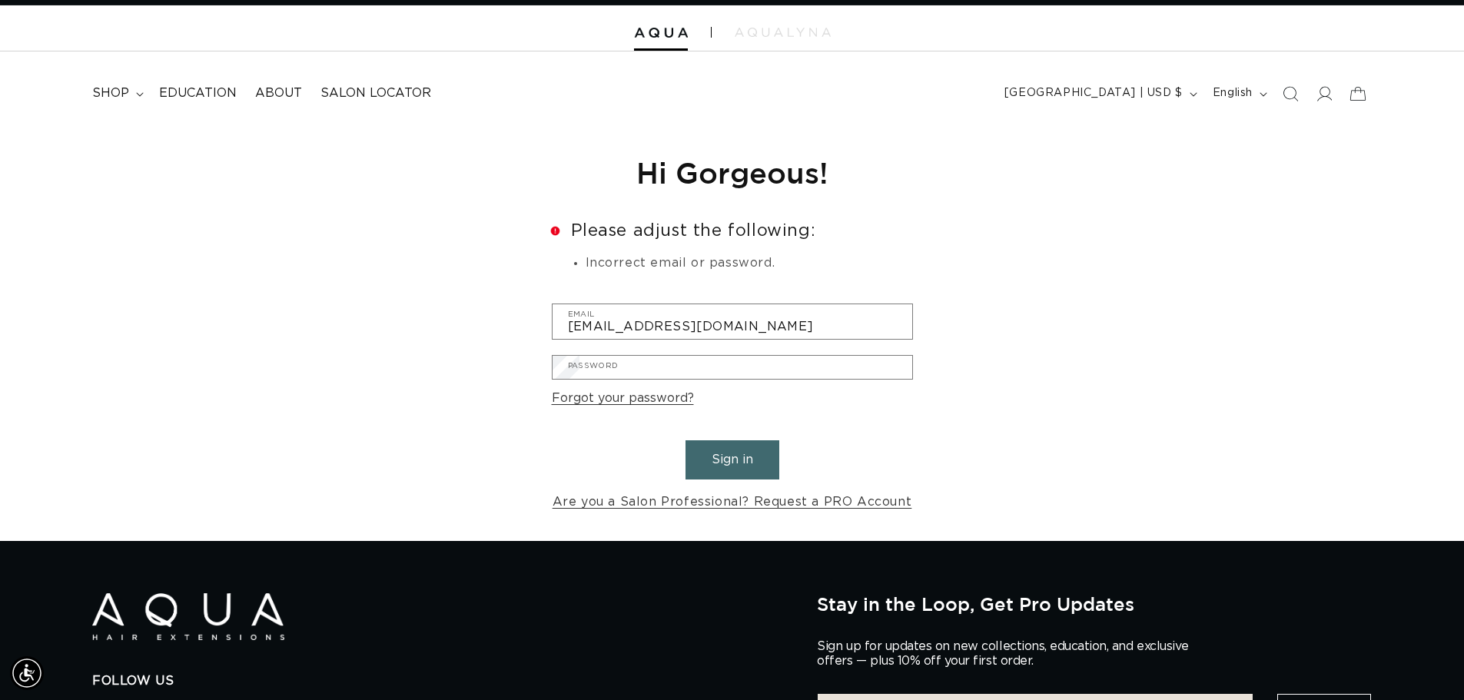
click at [0, 0] on div "We will send you an email to reset your password Email Submit Cancel" at bounding box center [0, 0] width 0 height 0
click at [0, 0] on input "Email" at bounding box center [0, 0] width 0 height 0
type input "jmorel1217@gmail.com"
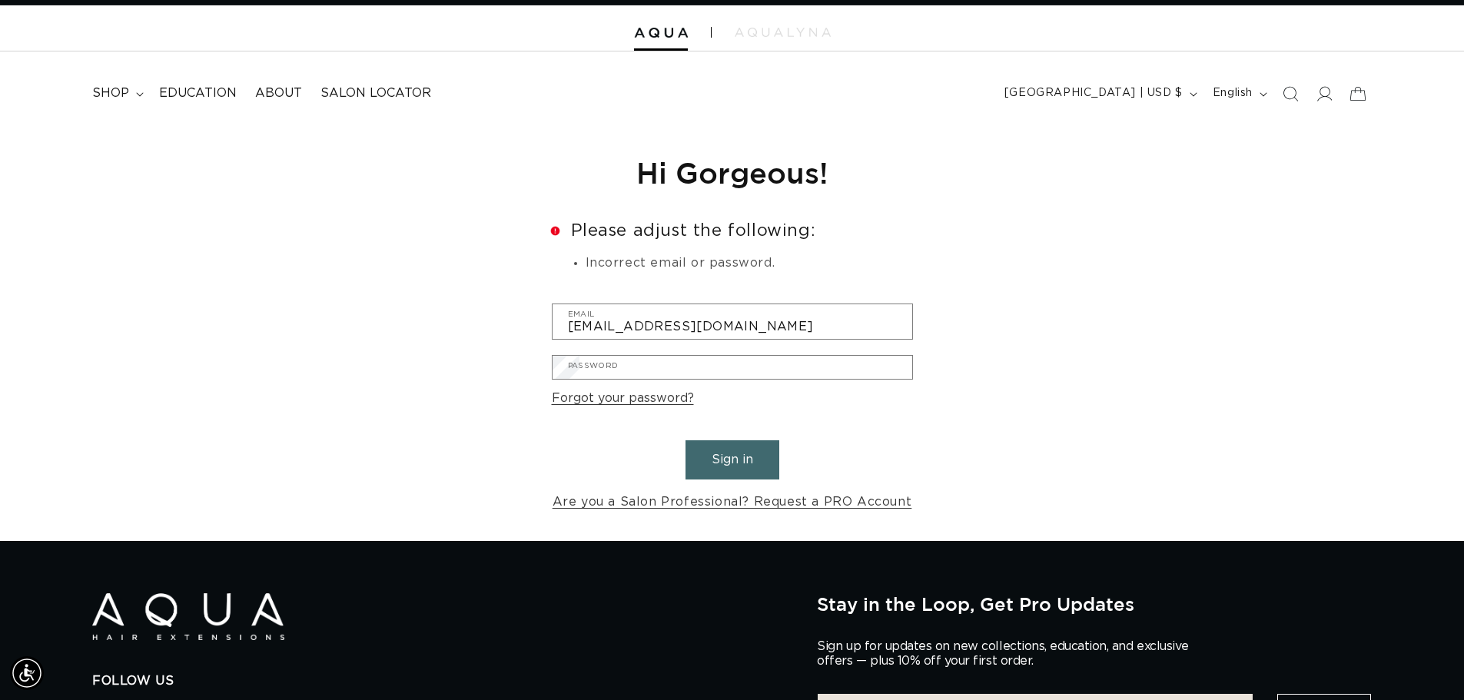
click at [0, 0] on button "Submit" at bounding box center [0, 0] width 0 height 0
